Goal: Book appointment/travel/reservation

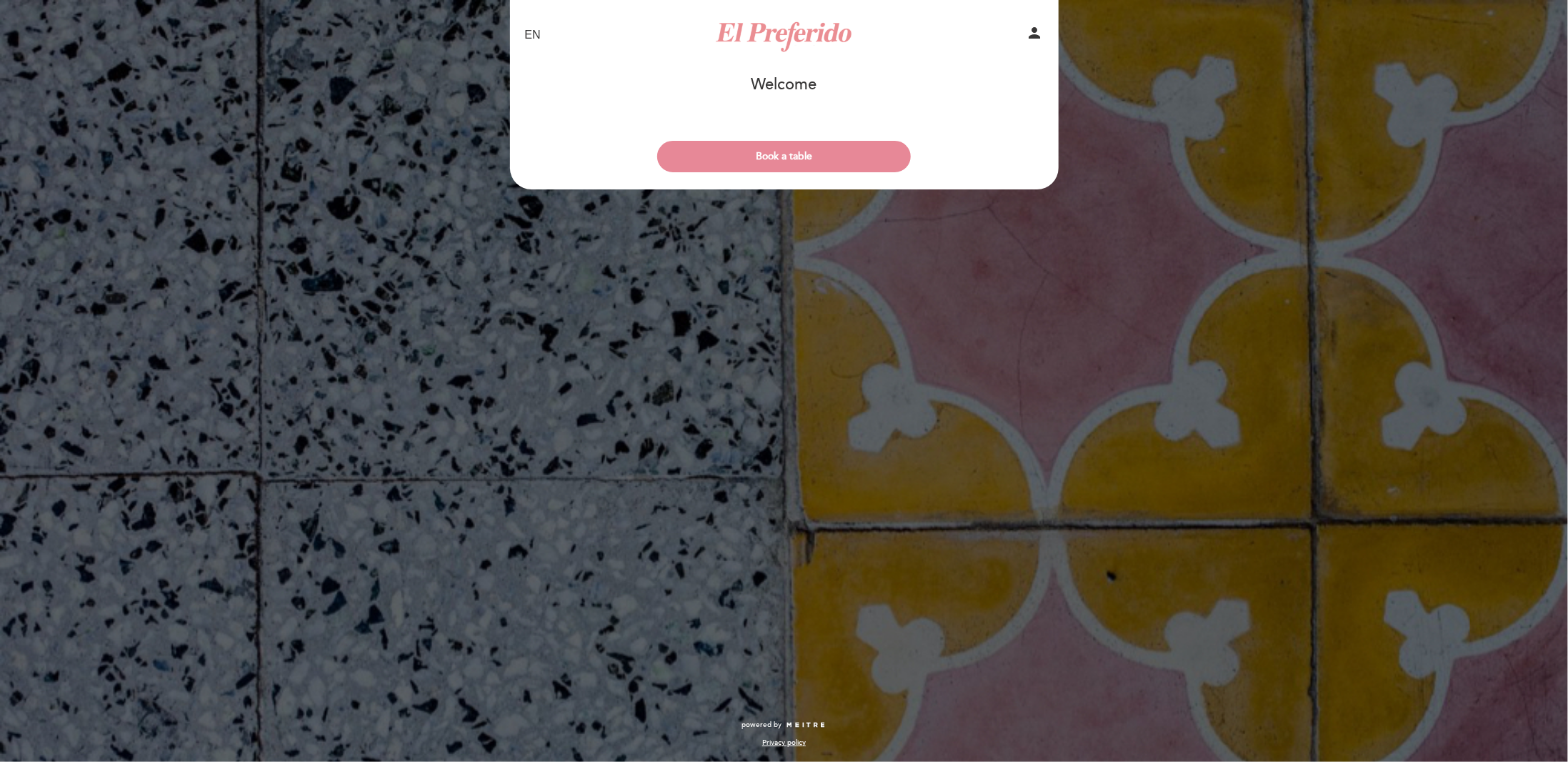
click at [537, 327] on div "EN ES PT El Preferido person Welcome Welcome, Change user Book a table Select t…" at bounding box center [784, 381] width 1568 height 762
click at [535, 32] on select "EN ES PT" at bounding box center [534, 36] width 17 height 17
select select "es"
click at [525, 27] on select "EN ES PT" at bounding box center [534, 36] width 17 height 17
click at [564, 263] on div "EN ES PT El Preferido person [GEOGRAPHIC_DATA] [GEOGRAPHIC_DATA], Cambiar usuar…" at bounding box center [784, 134] width 570 height 268
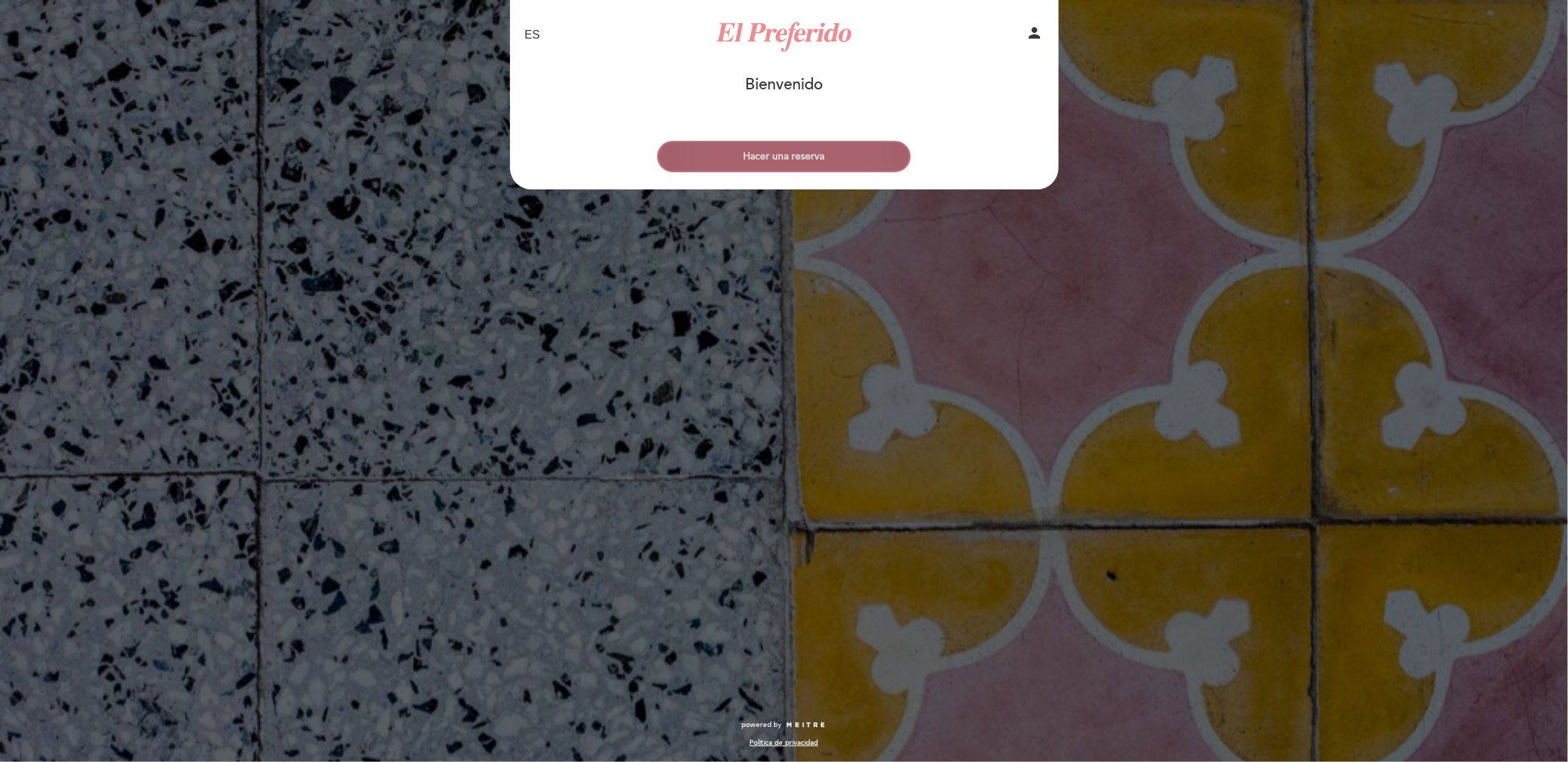
click at [712, 156] on button "Hacer una reserva" at bounding box center [784, 156] width 254 height 31
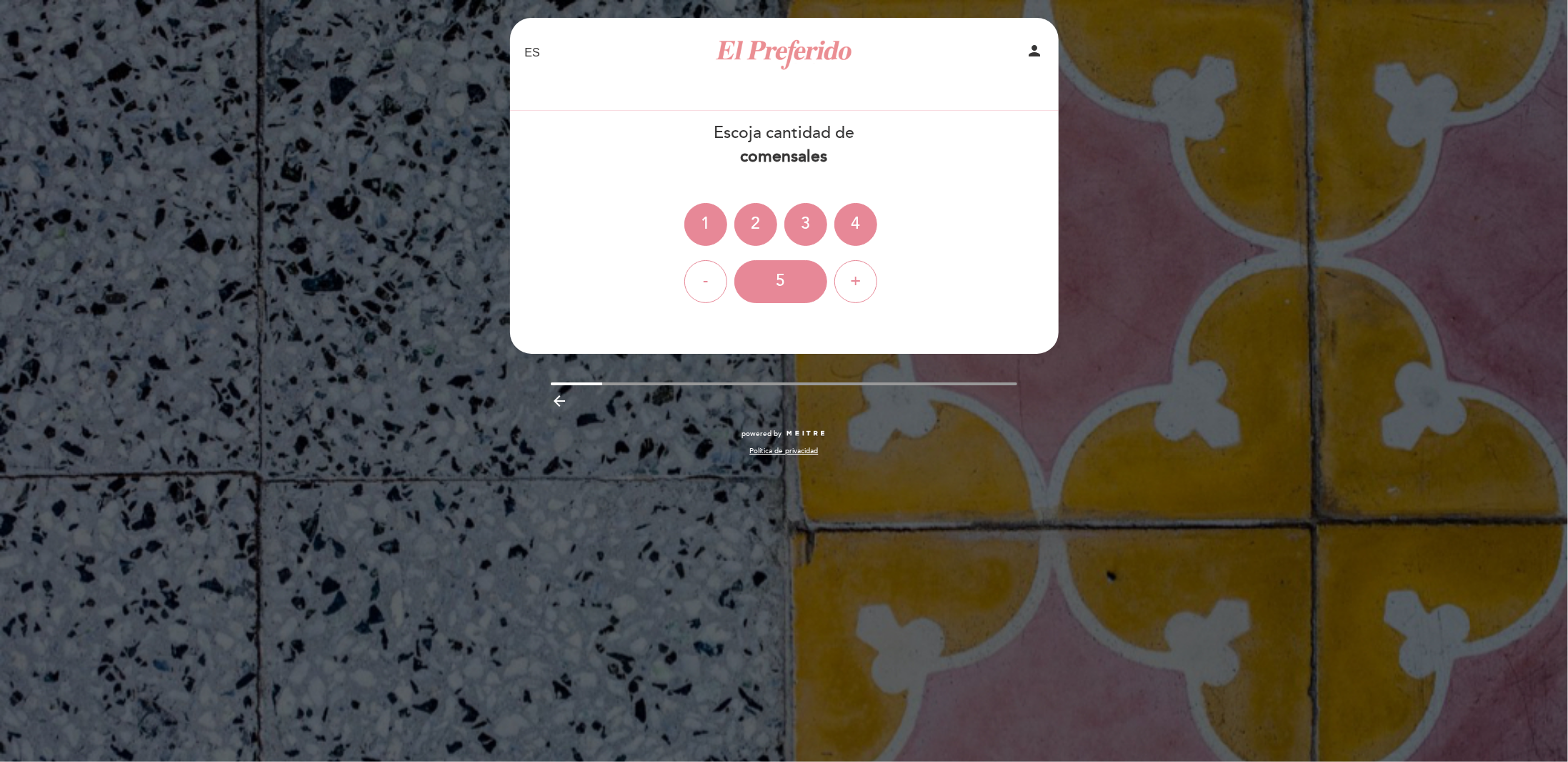
click at [559, 400] on icon "arrow_backward" at bounding box center [559, 401] width 17 height 17
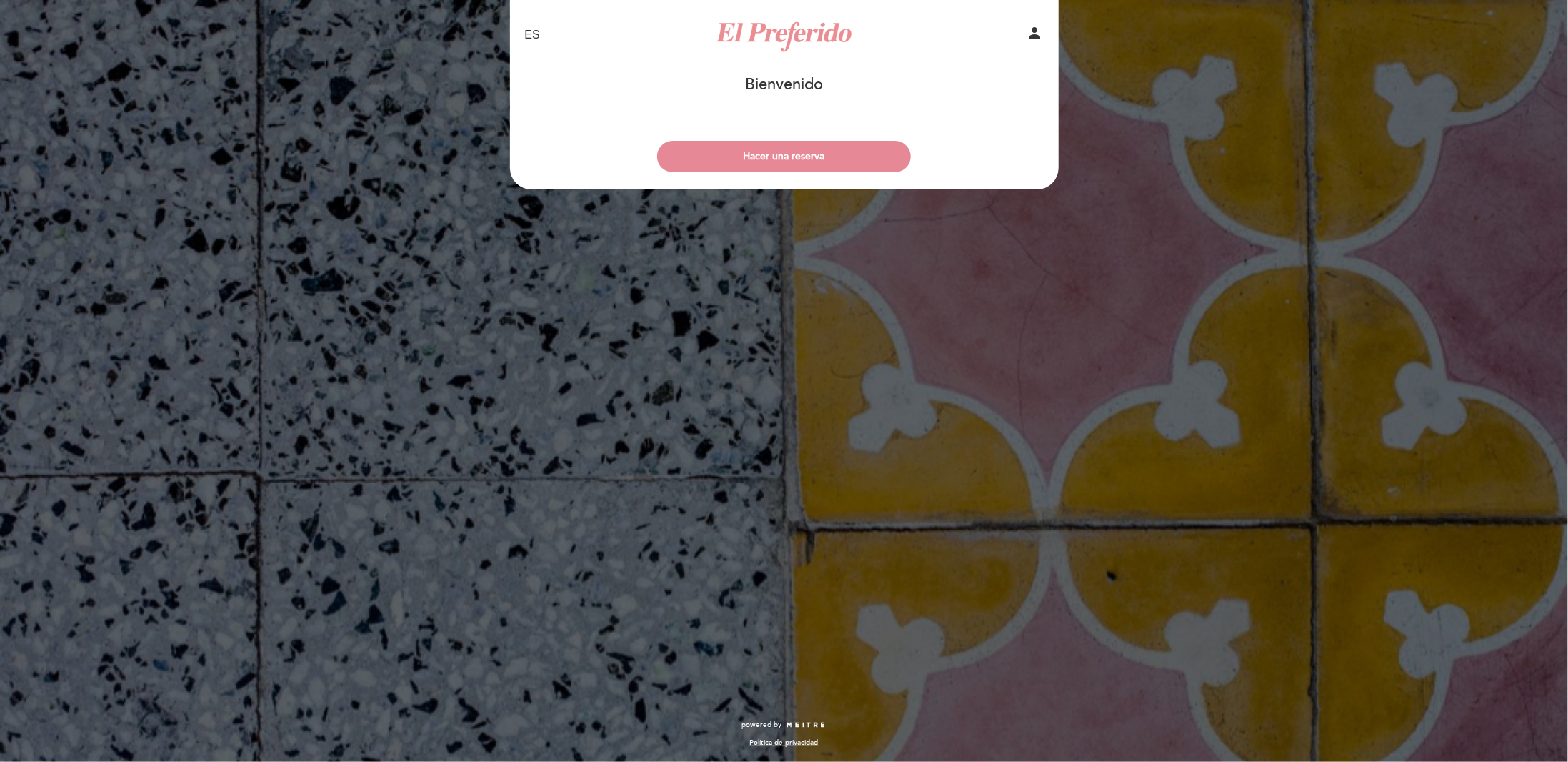
click at [559, 400] on div "EN ES PT El Preferido person [GEOGRAPHIC_DATA] [GEOGRAPHIC_DATA], Cambiar usuar…" at bounding box center [784, 381] width 1568 height 762
click at [443, 278] on div "EN ES PT El Preferido person [GEOGRAPHIC_DATA] [GEOGRAPHIC_DATA], Cambiar usuar…" at bounding box center [784, 381] width 1568 height 762
